Goal: Information Seeking & Learning: Learn about a topic

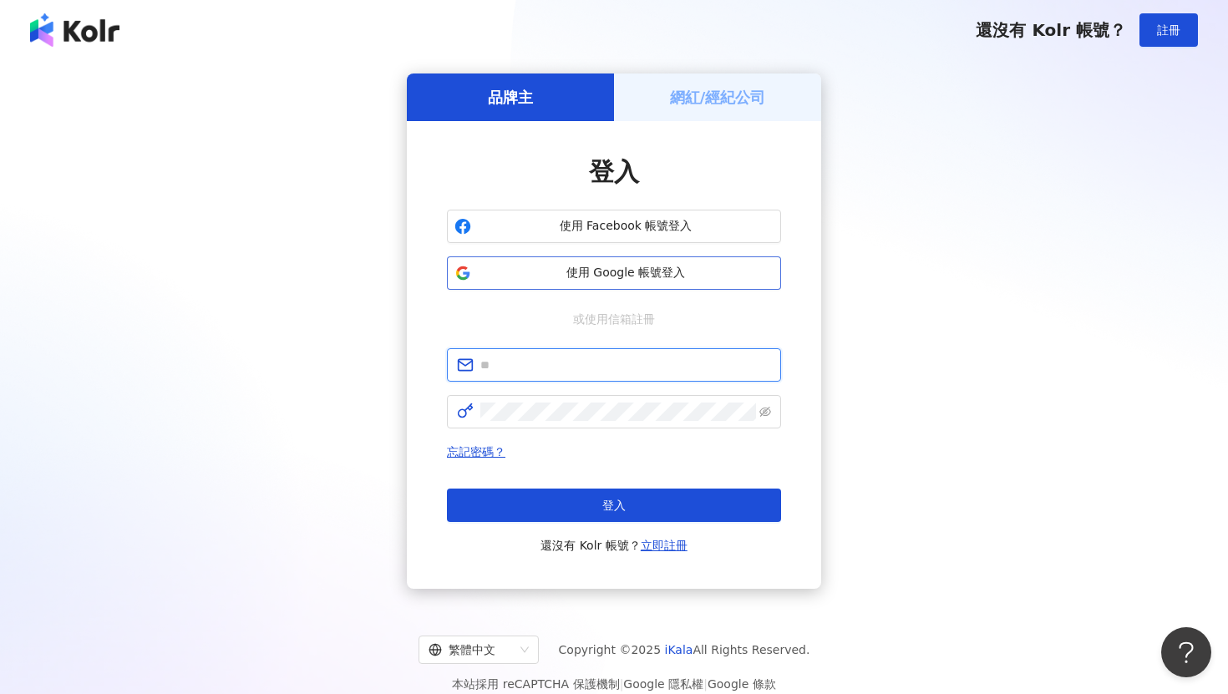
type input "**********"
click at [644, 271] on span "使用 Google 帳號登入" at bounding box center [626, 273] width 296 height 17
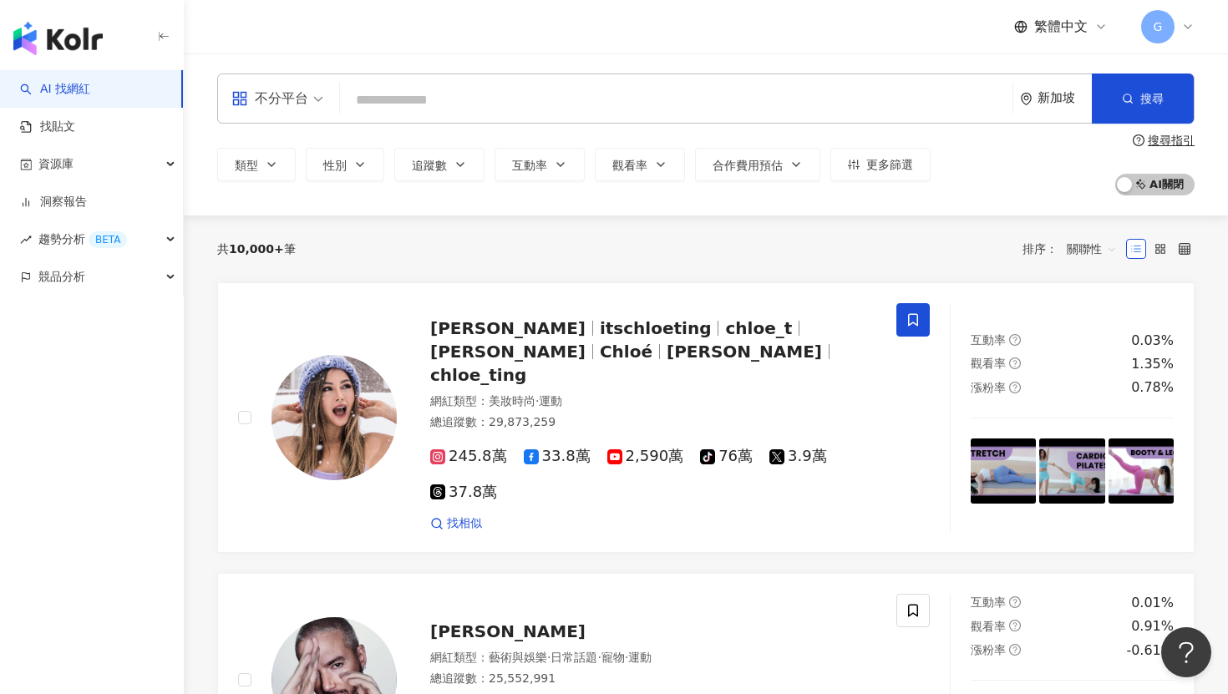
click at [1058, 15] on div "繁體中文 G" at bounding box center [1104, 26] width 180 height 33
click at [1058, 23] on span "繁體中文" at bounding box center [1060, 27] width 53 height 18
click at [1072, 103] on div "English" at bounding box center [1069, 108] width 84 height 29
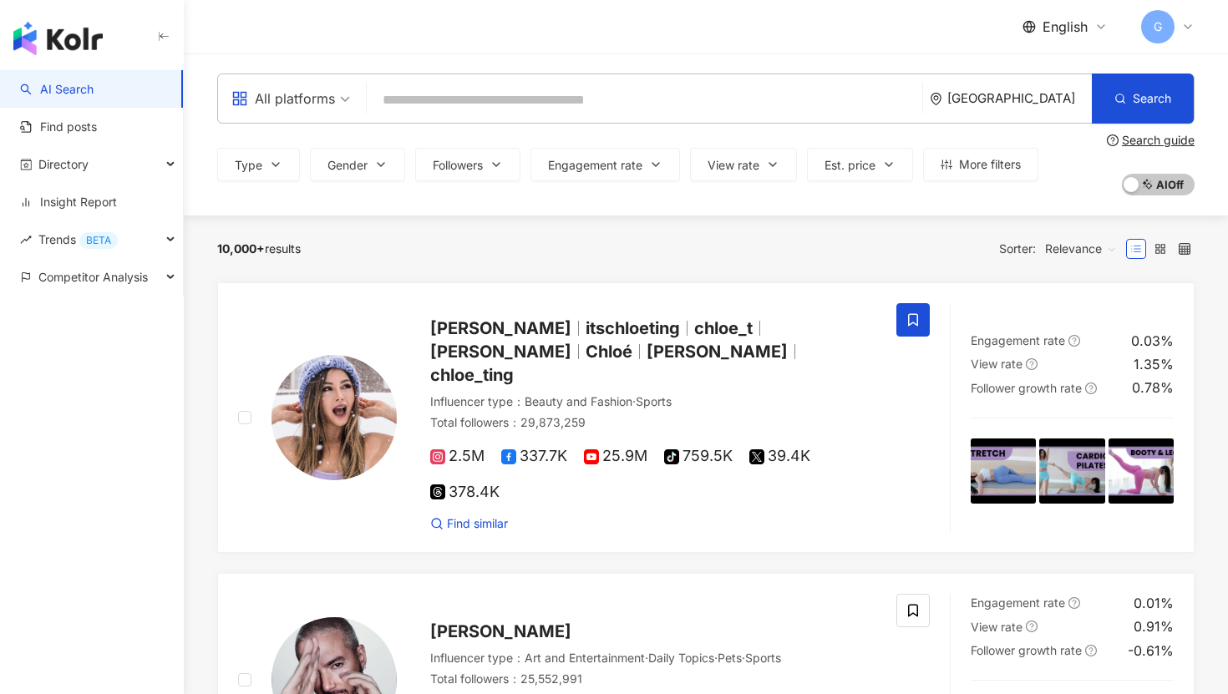
click at [1179, 24] on div "G" at bounding box center [1167, 26] width 53 height 33
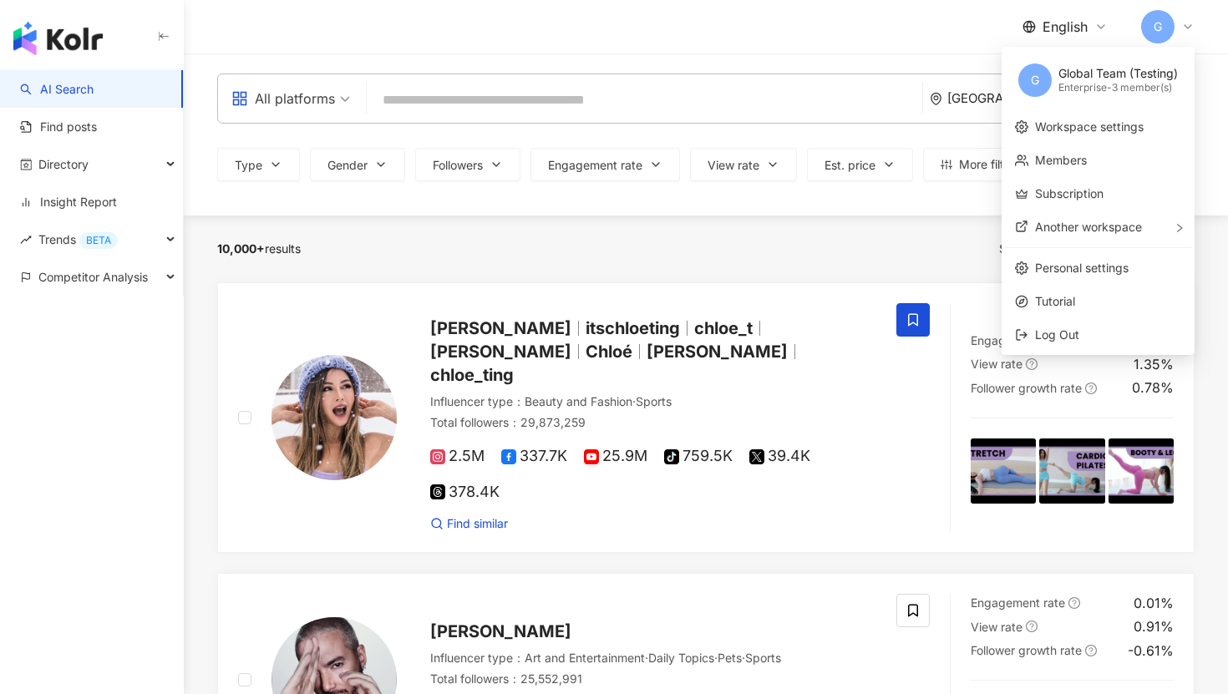
click at [1179, 24] on div "G" at bounding box center [1167, 26] width 53 height 33
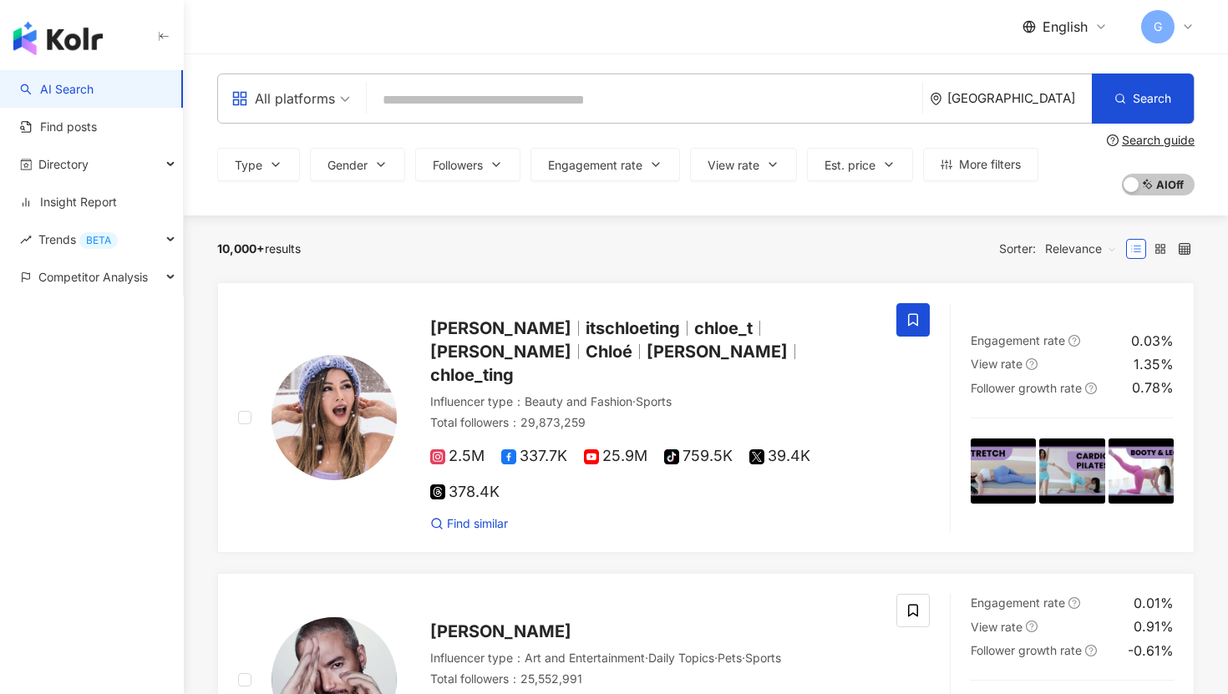
click at [716, 216] on div "10,000+ results Sorter: Relevance" at bounding box center [705, 249] width 977 height 67
click at [126, 282] on span "Competitor Analysis" at bounding box center [92, 277] width 109 height 38
click at [105, 354] on link "Keyword mention analysis" at bounding box center [104, 352] width 129 height 33
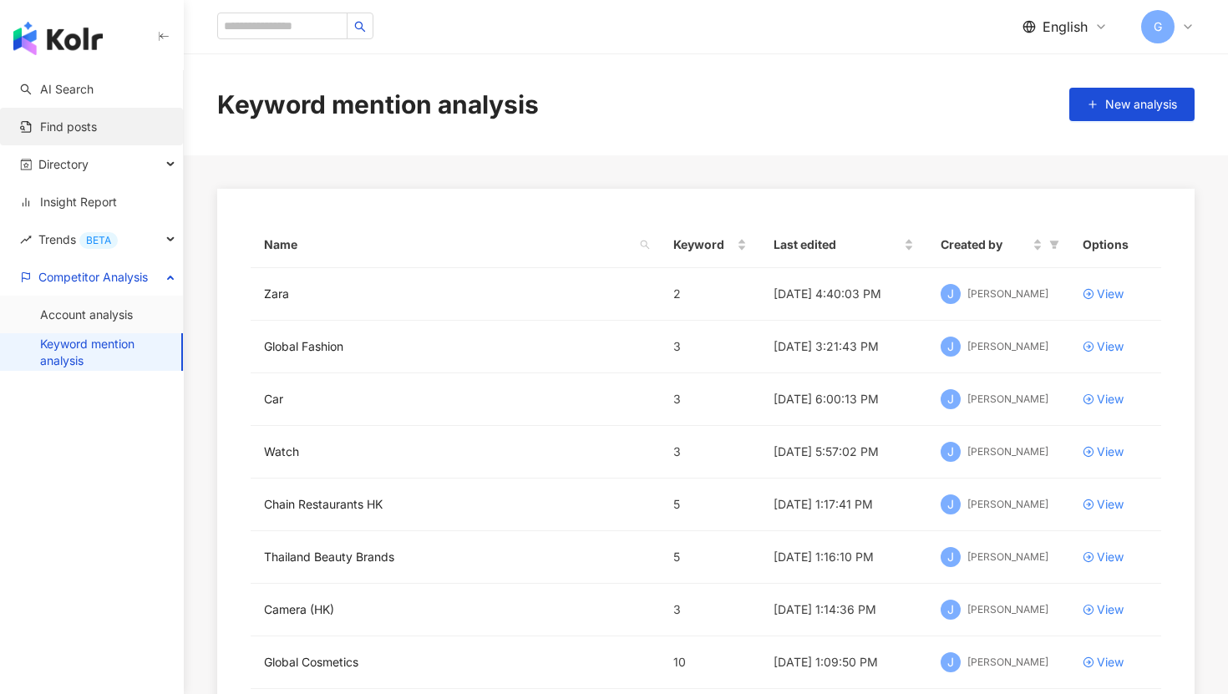
click at [63, 133] on link "Find posts" at bounding box center [58, 127] width 77 height 17
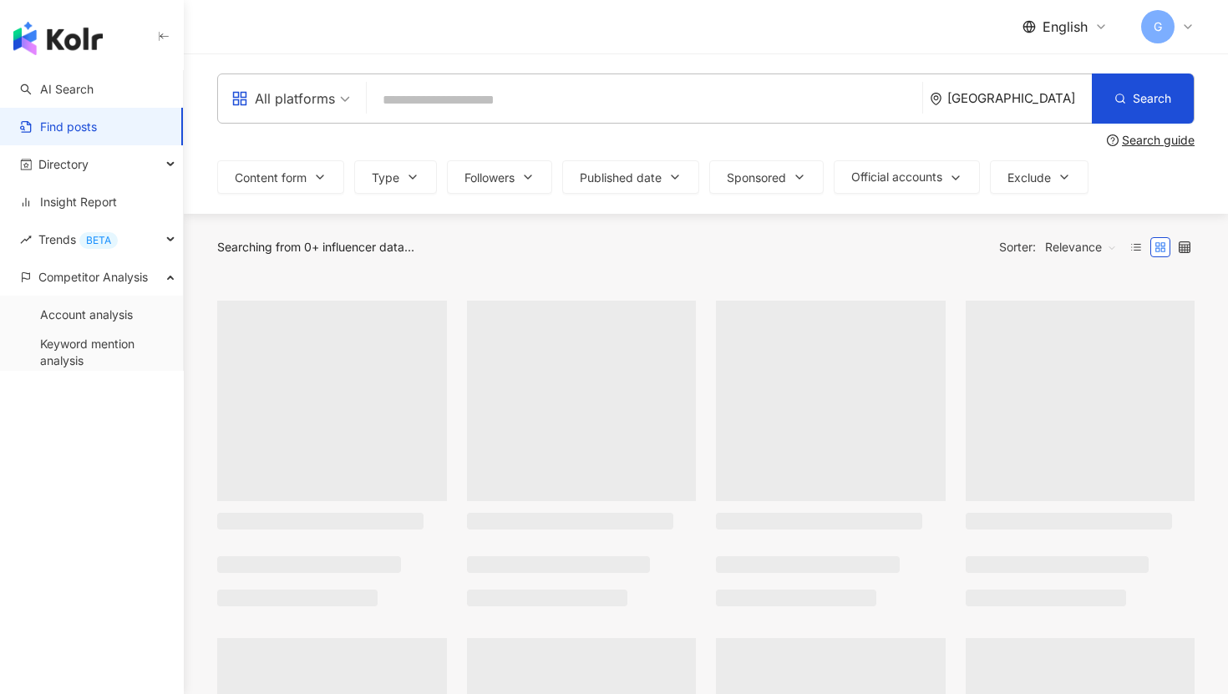
click at [422, 94] on input "search" at bounding box center [644, 100] width 542 height 36
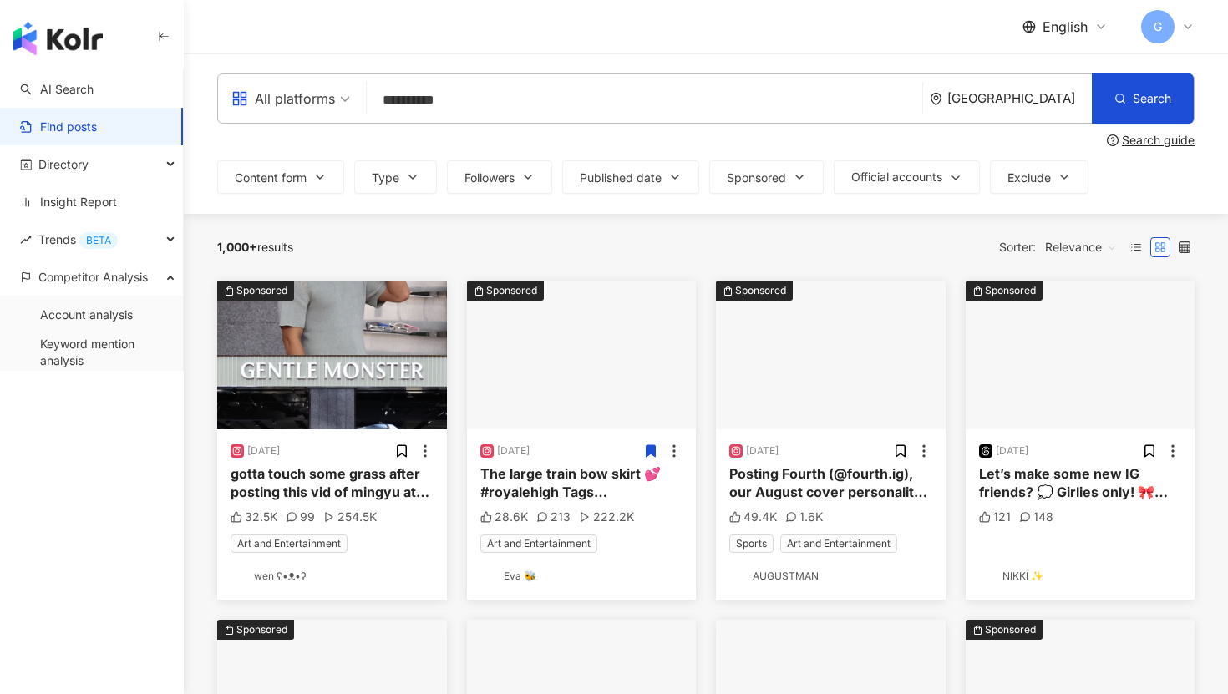
type input "**********"
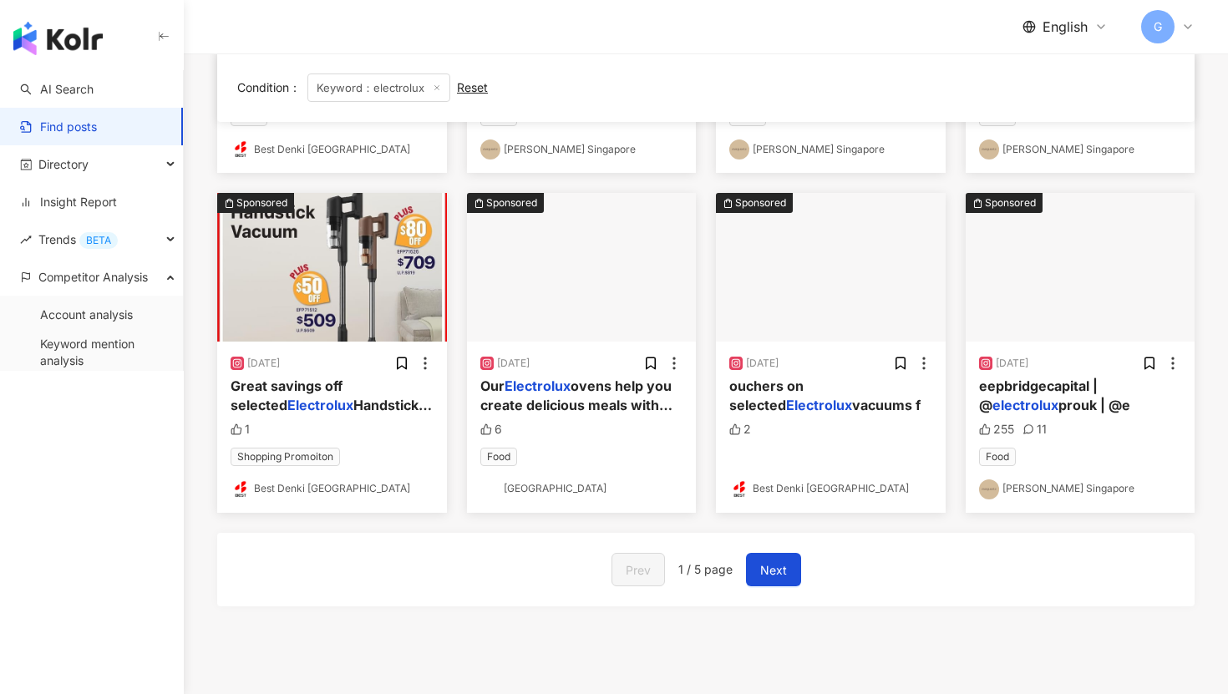
scroll to position [778, 0]
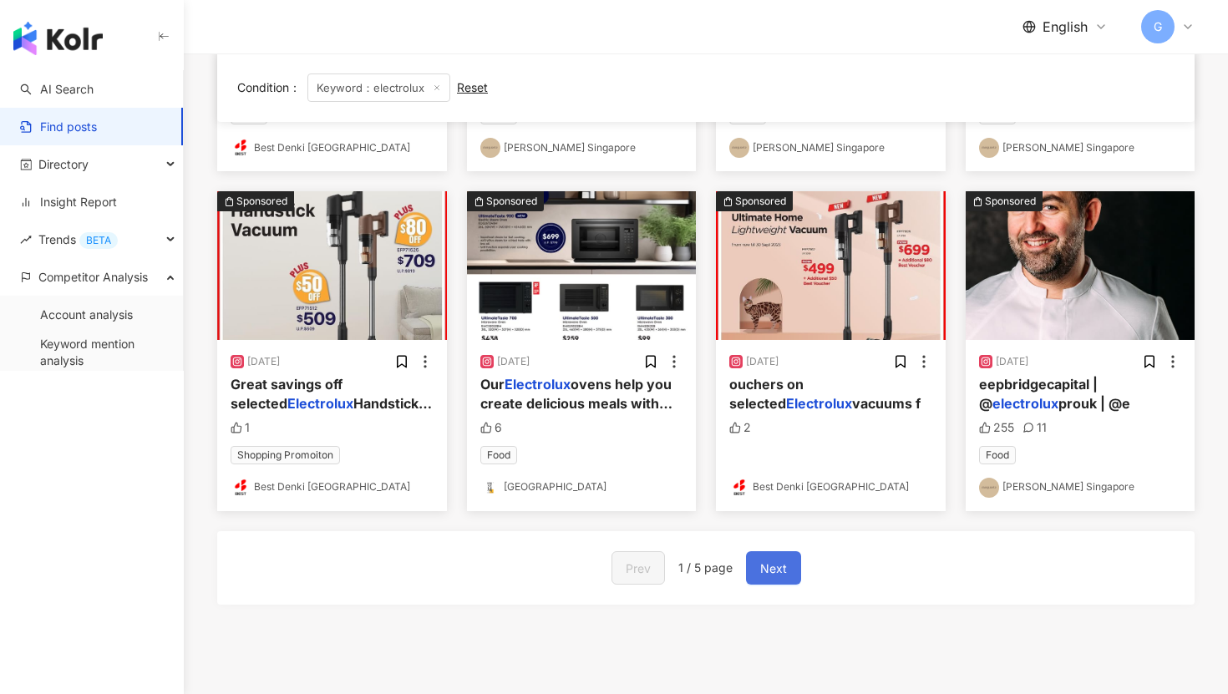
click at [775, 551] on button "Next" at bounding box center [773, 567] width 55 height 33
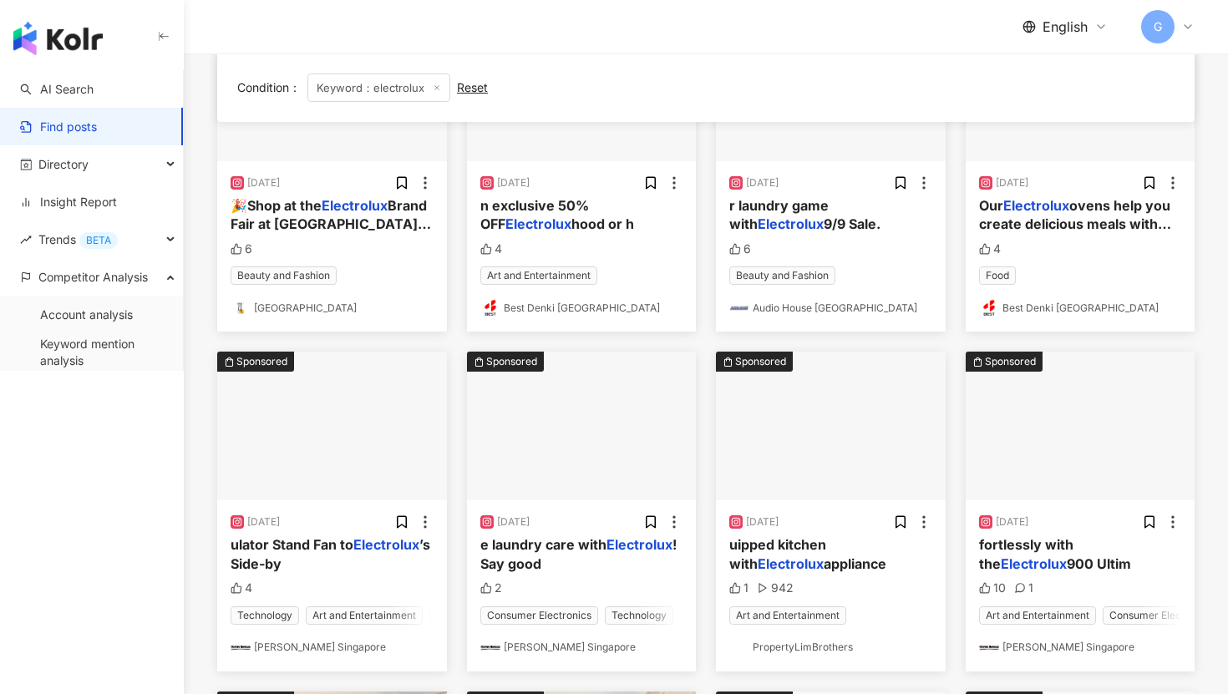
scroll to position [117, 0]
